Goal: Transaction & Acquisition: Book appointment/travel/reservation

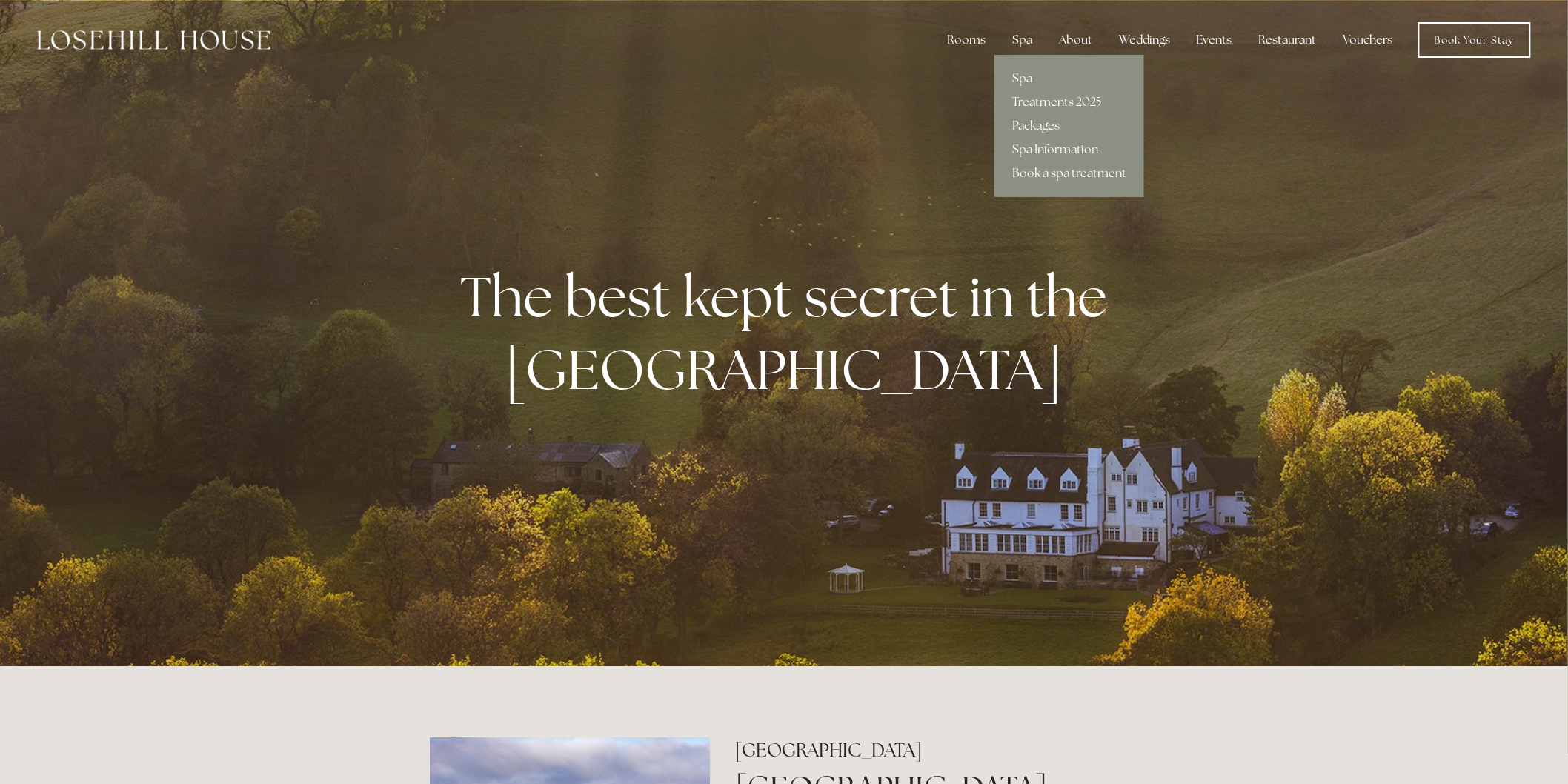
click at [1046, 123] on link "Packages" at bounding box center [1069, 125] width 149 height 23
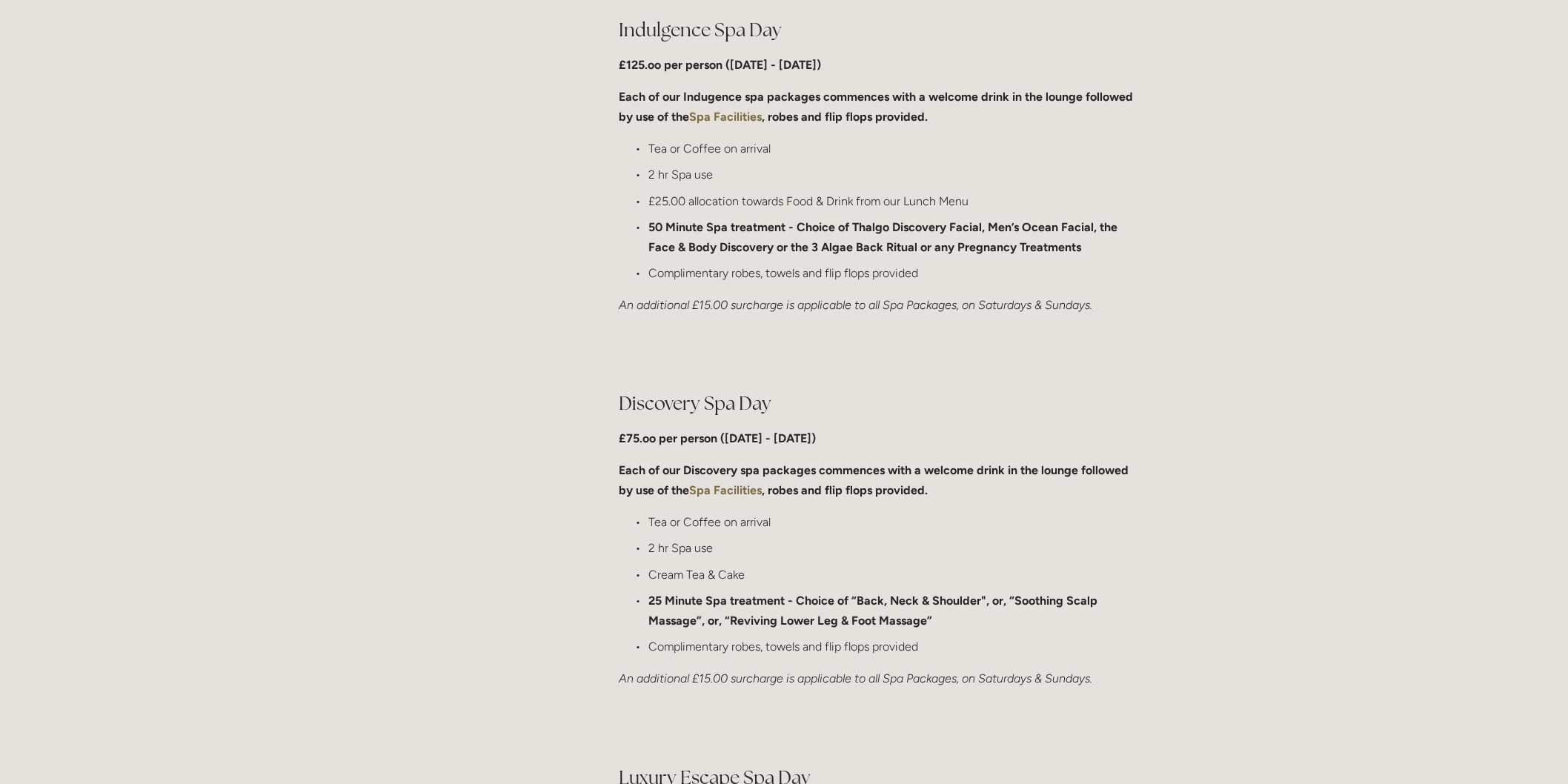
scroll to position [823, 0]
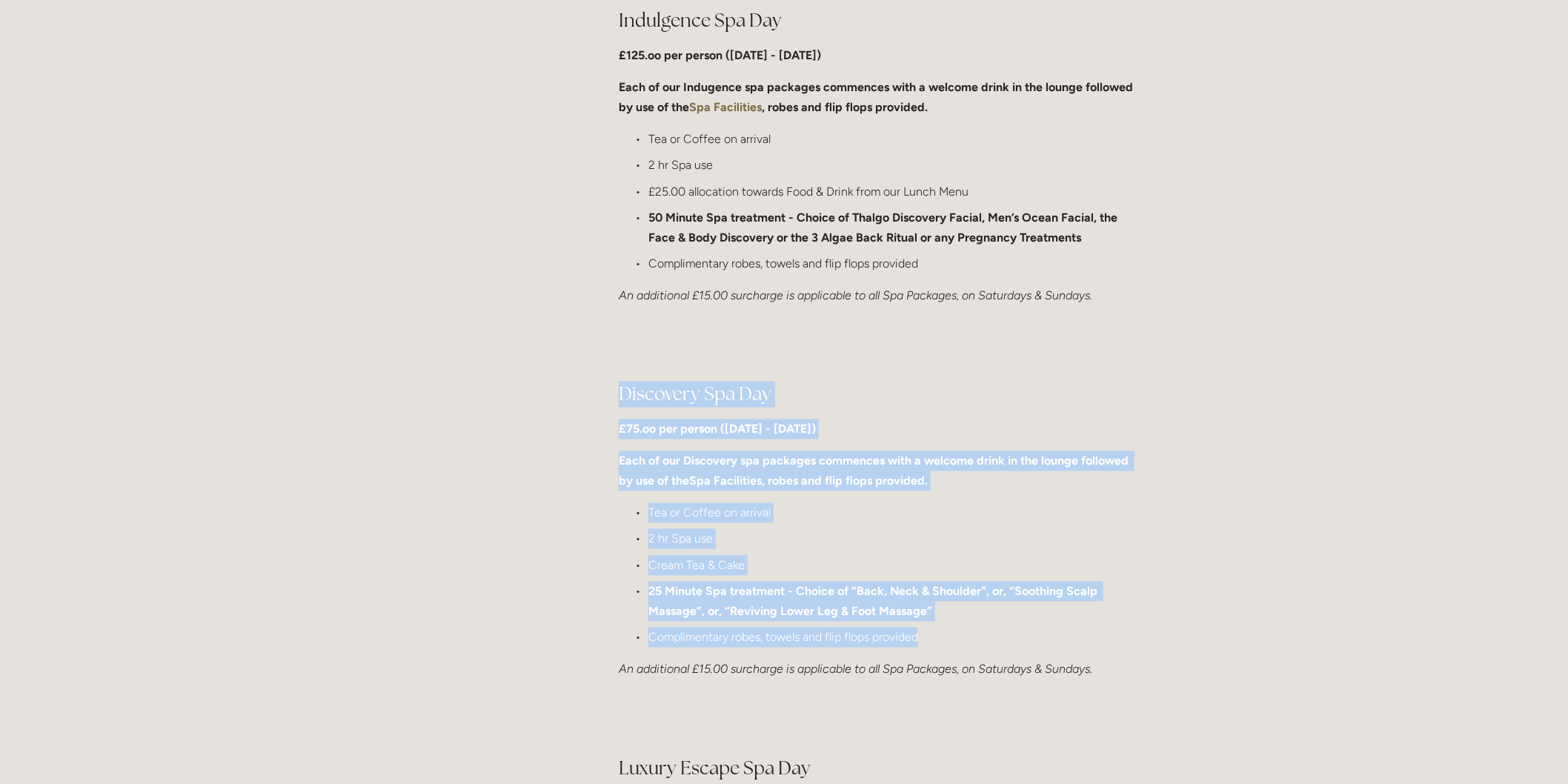
drag, startPoint x: 613, startPoint y: 390, endPoint x: 994, endPoint y: 634, distance: 452.4
click at [994, 634] on div "Discovery Spa Day £75.oo per person (Monday - Friday) Each of our Discovery spa…" at bounding box center [879, 530] width 545 height 324
copy div "Discovery Spa Day £75.oo per person (Monday - Friday) Each of our Discovery spa…"
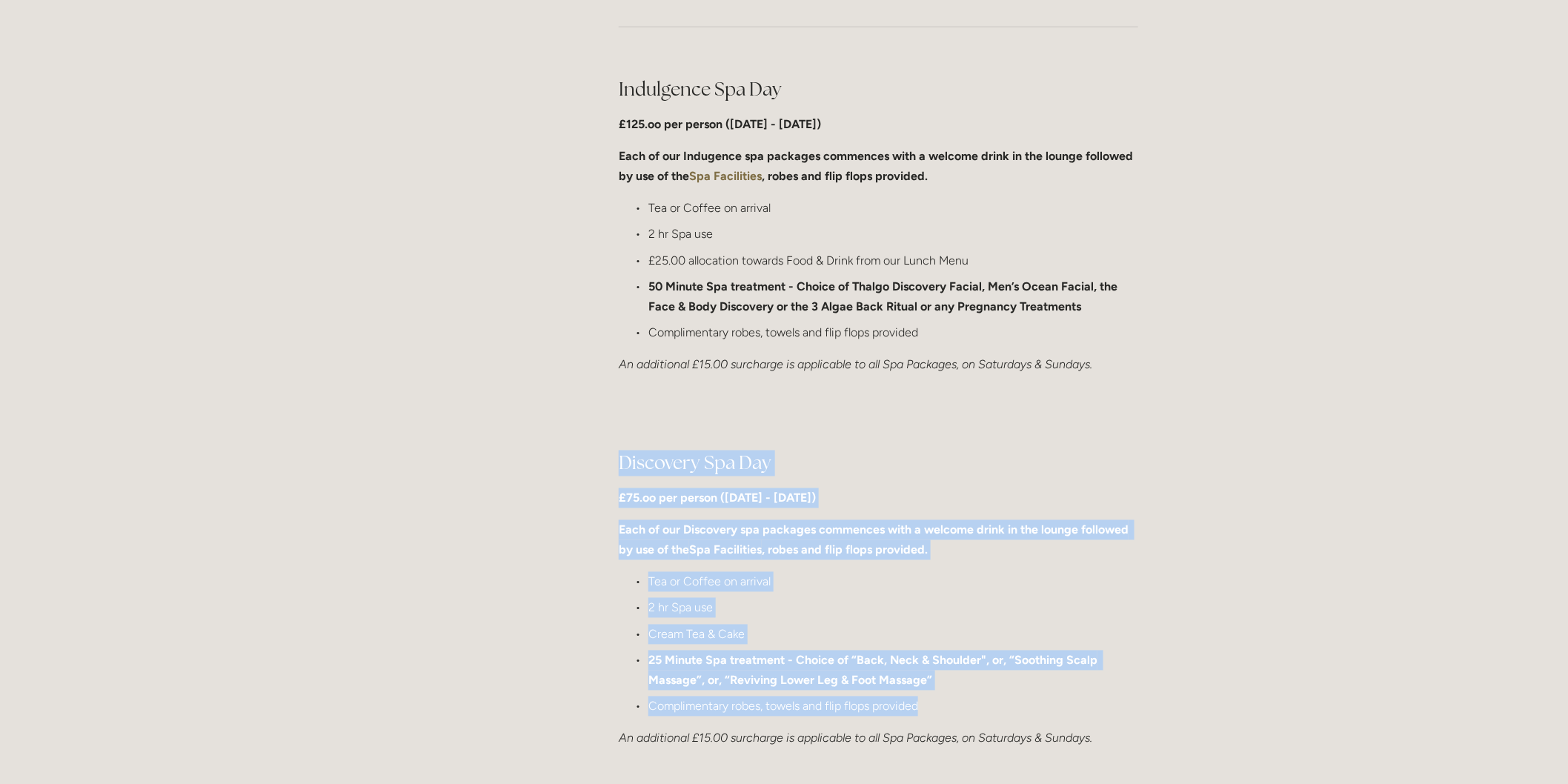
scroll to position [658, 0]
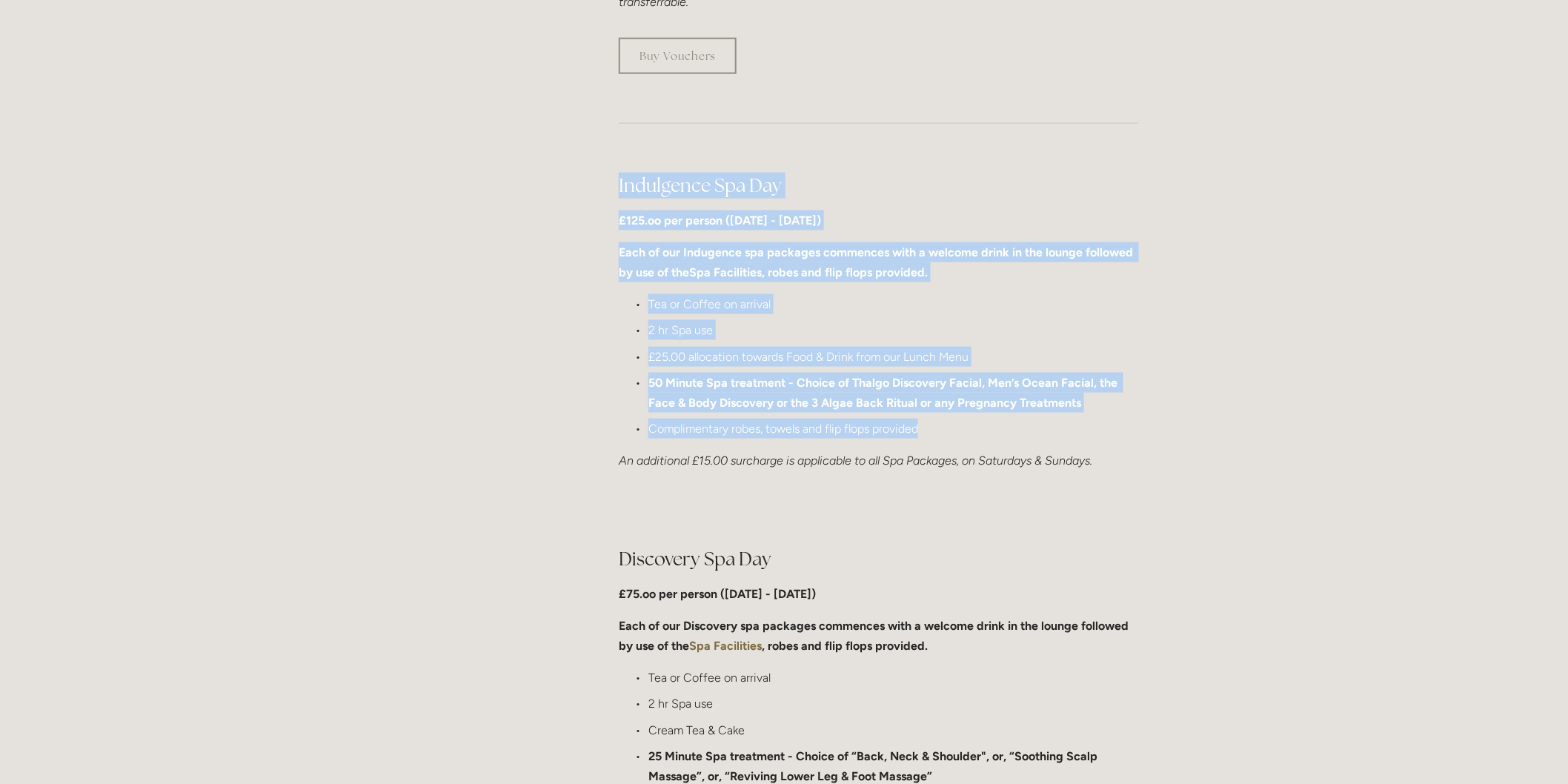
drag, startPoint x: 606, startPoint y: 183, endPoint x: 938, endPoint y: 433, distance: 415.6
click at [938, 433] on div "Indulgence Spa Day £125.oo per person (Monday - Friday) Each of our Indugence s…" at bounding box center [879, 321] width 545 height 324
copy div "Indulgence Spa Day £125.oo per person (Monday - Friday) Each of our Indugence s…"
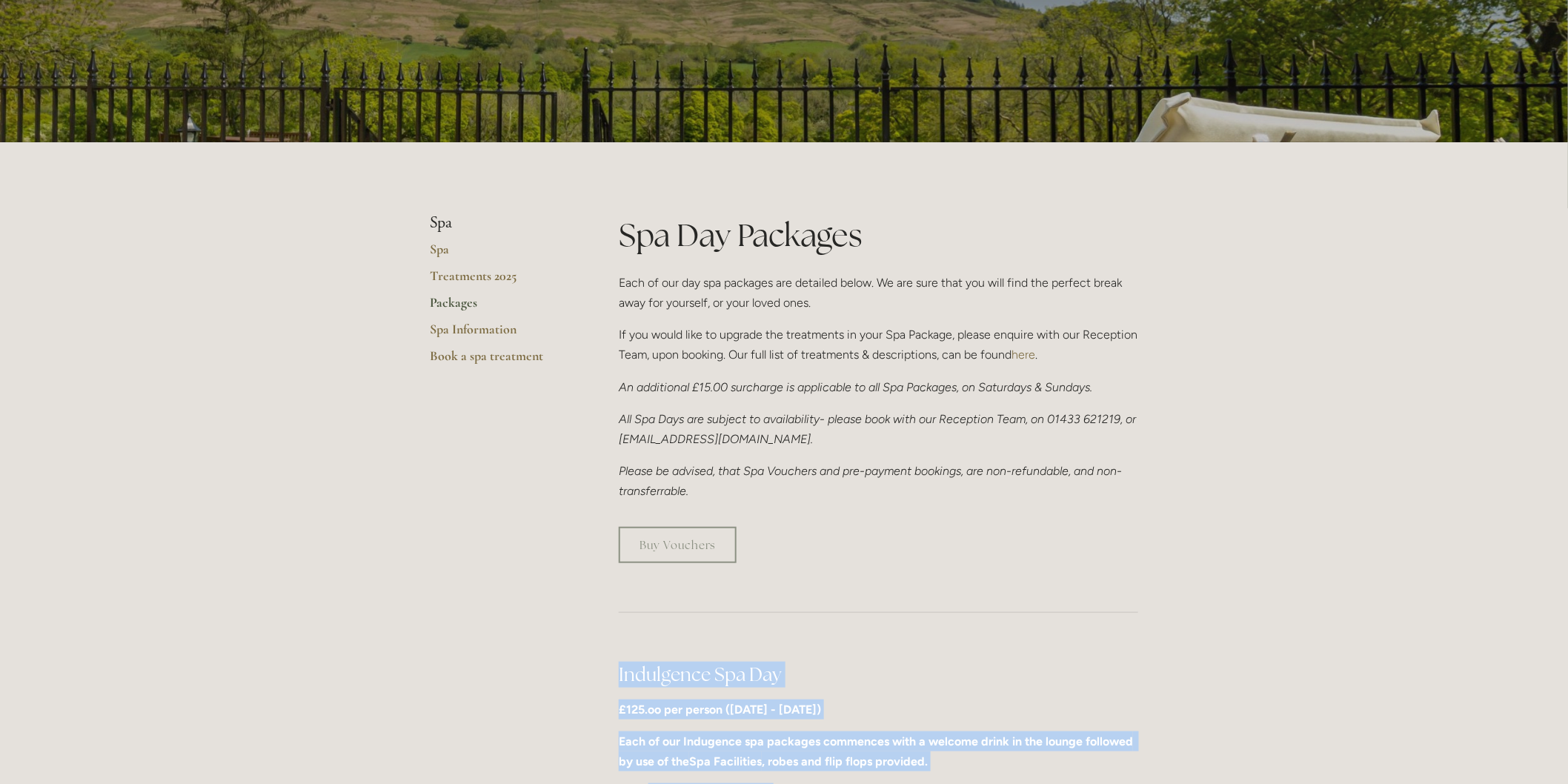
scroll to position [0, 0]
